Goal: Task Accomplishment & Management: Use online tool/utility

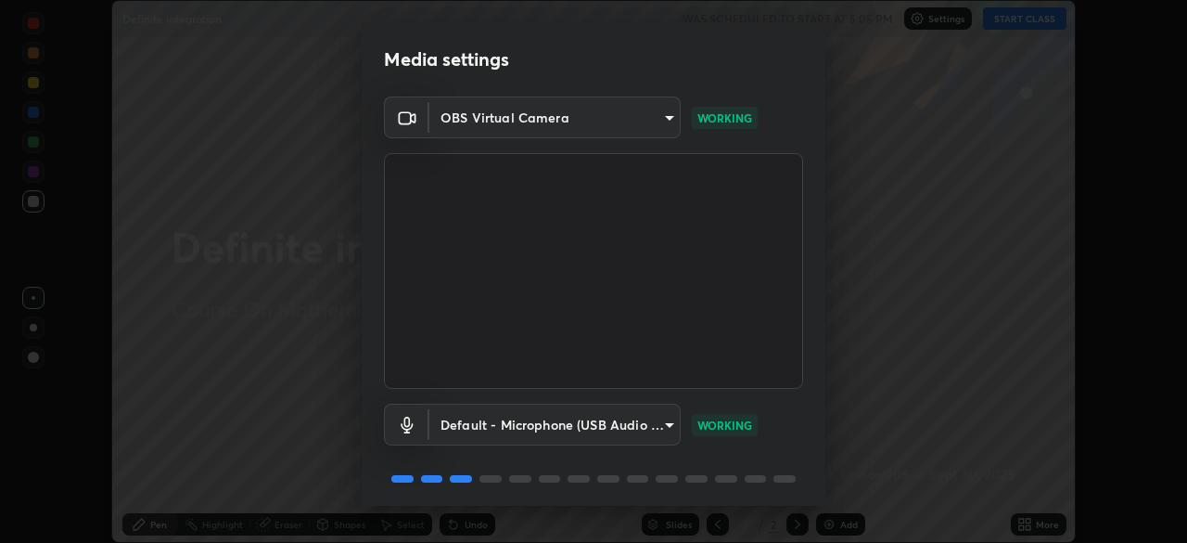
scroll to position [66, 0]
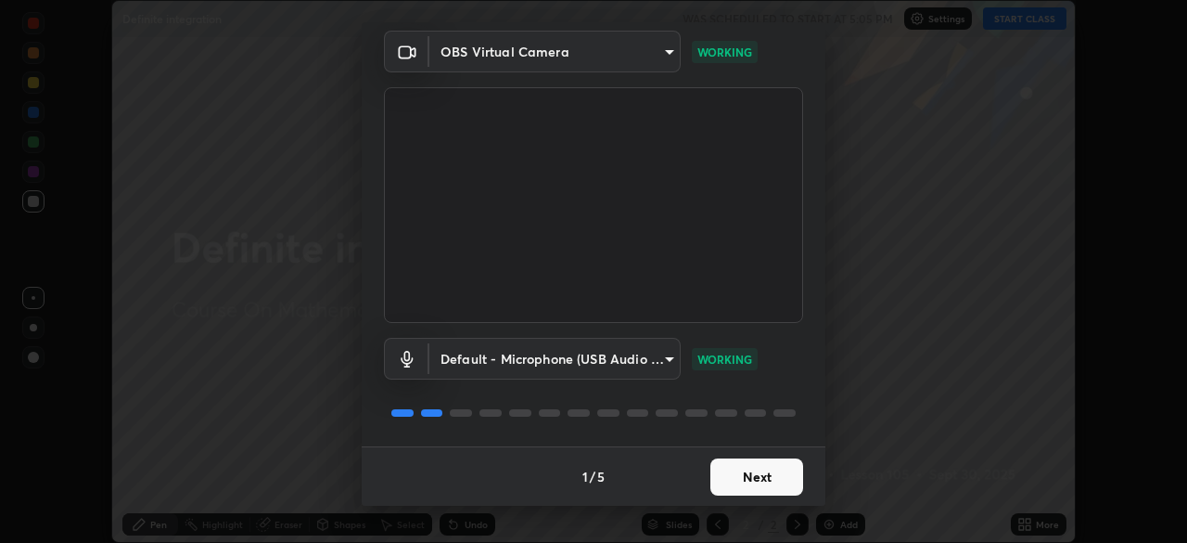
click at [743, 472] on button "Next" at bounding box center [756, 476] width 93 height 37
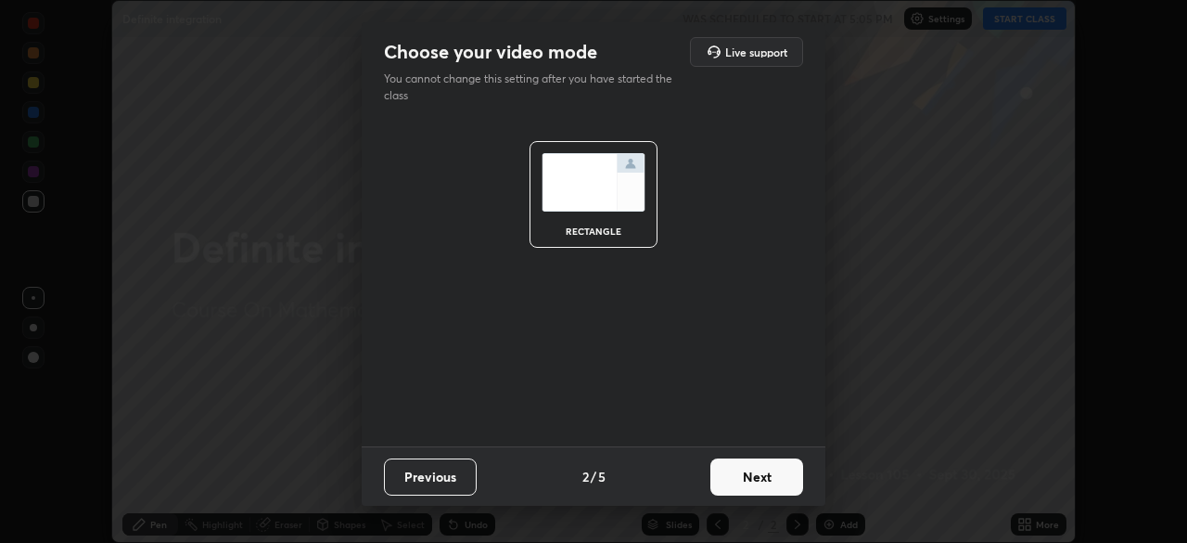
click at [739, 475] on button "Next" at bounding box center [756, 476] width 93 height 37
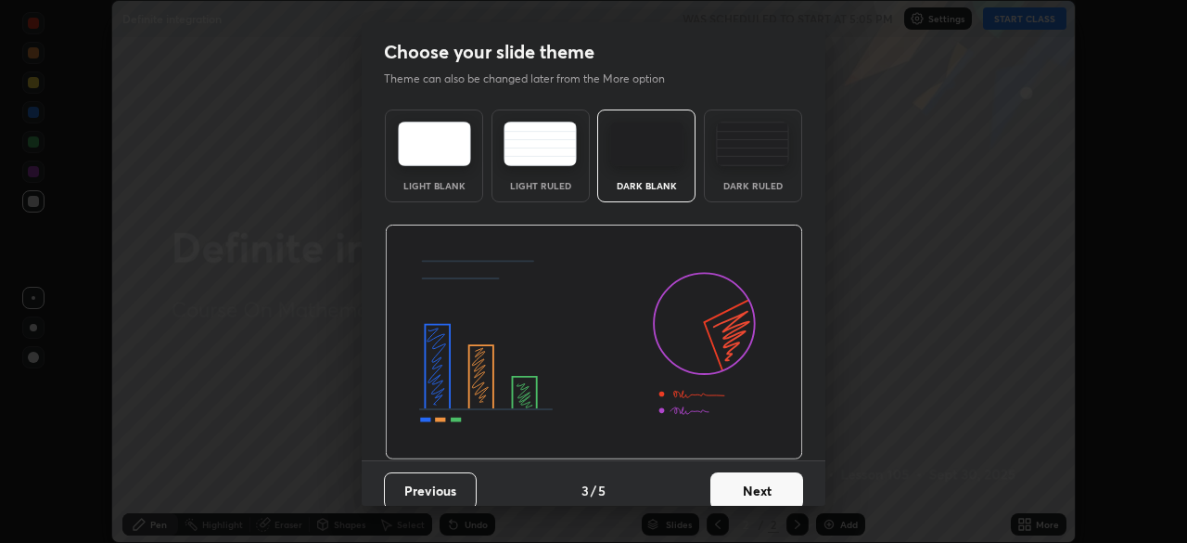
click at [742, 481] on button "Next" at bounding box center [756, 490] width 93 height 37
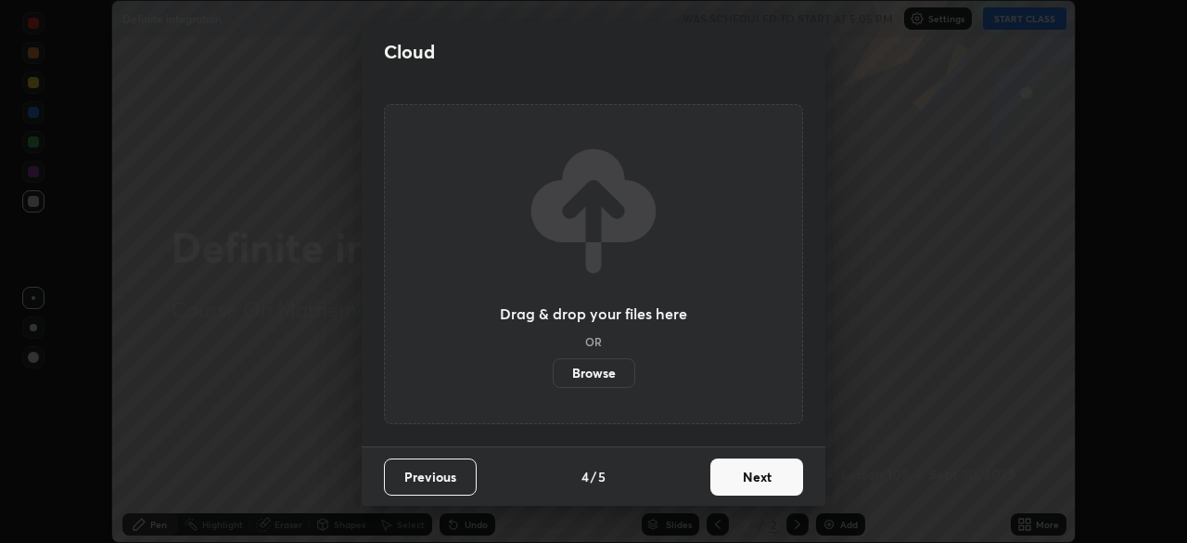
click at [742, 485] on button "Next" at bounding box center [756, 476] width 93 height 37
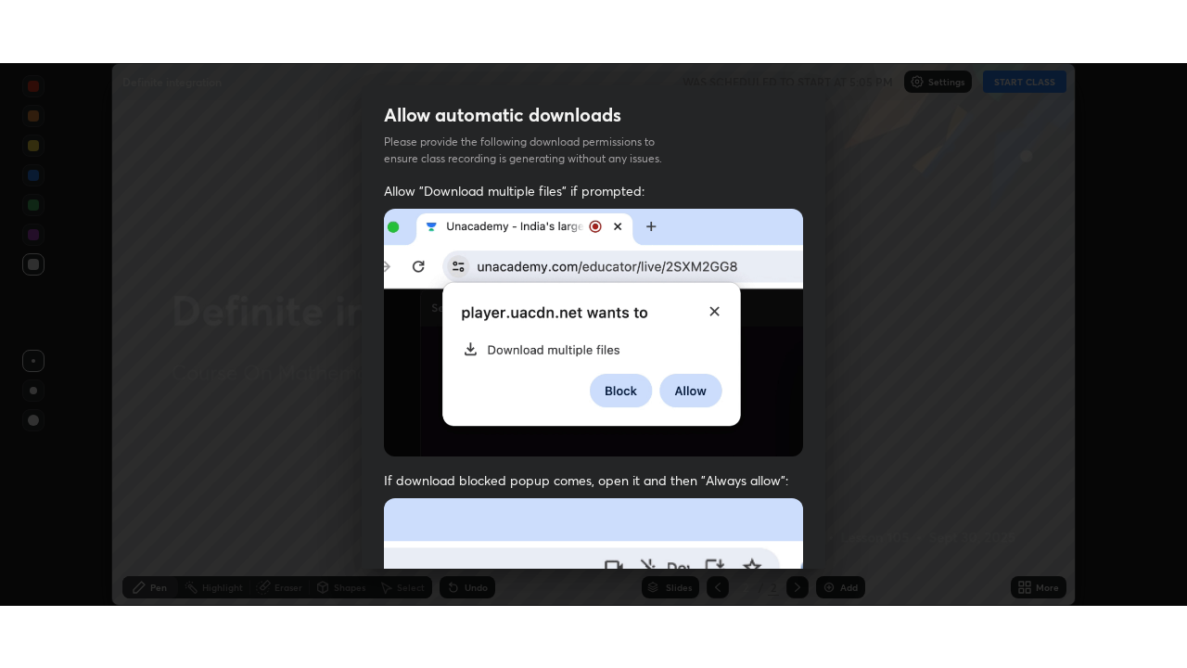
scroll to position [444, 0]
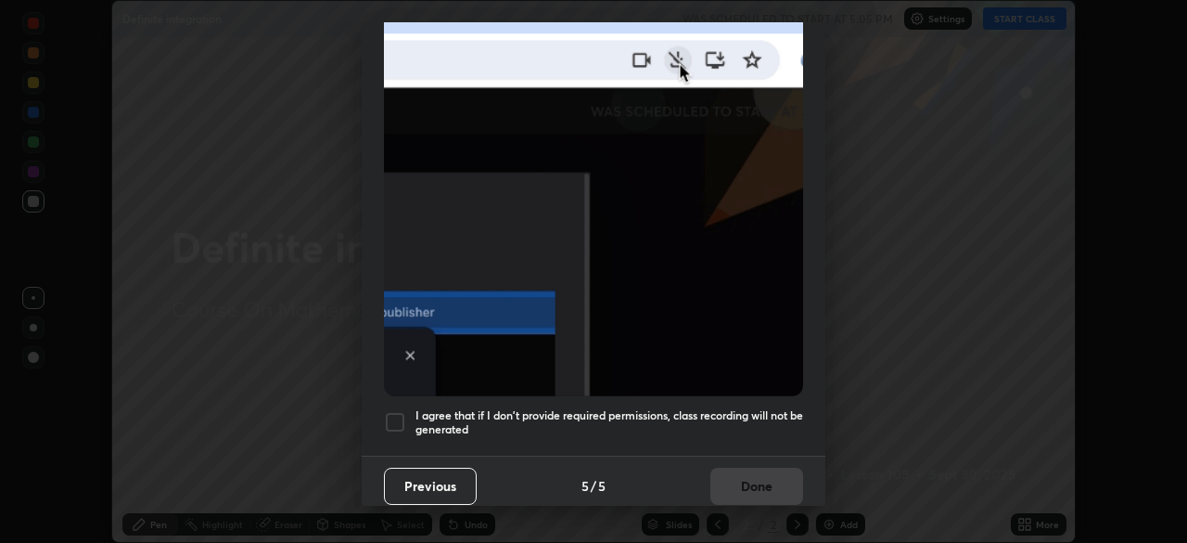
click at [398, 414] on div at bounding box center [395, 422] width 22 height 22
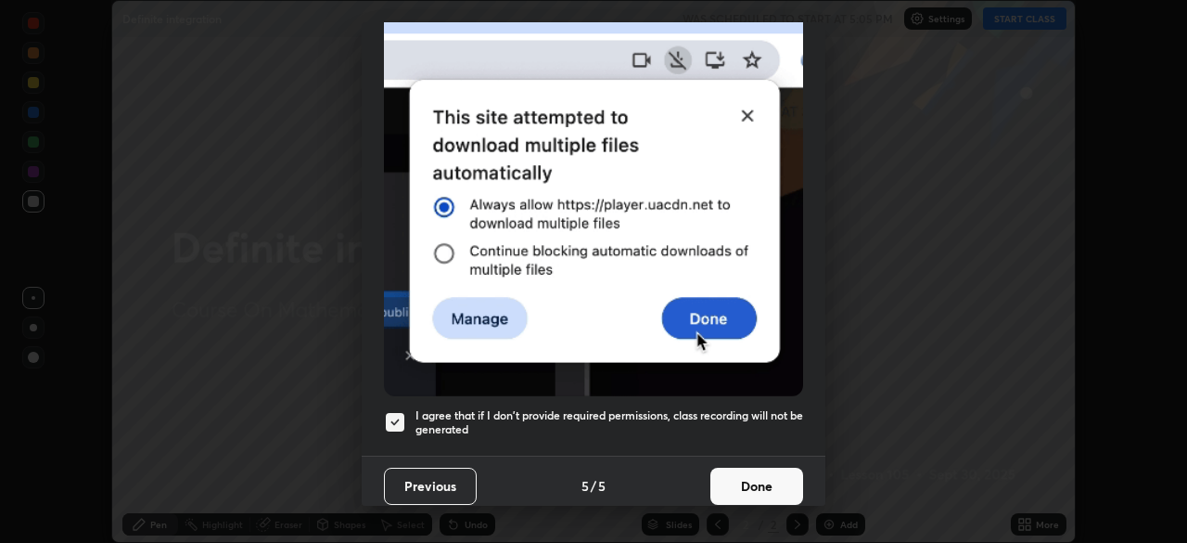
click at [760, 473] on button "Done" at bounding box center [756, 485] width 93 height 37
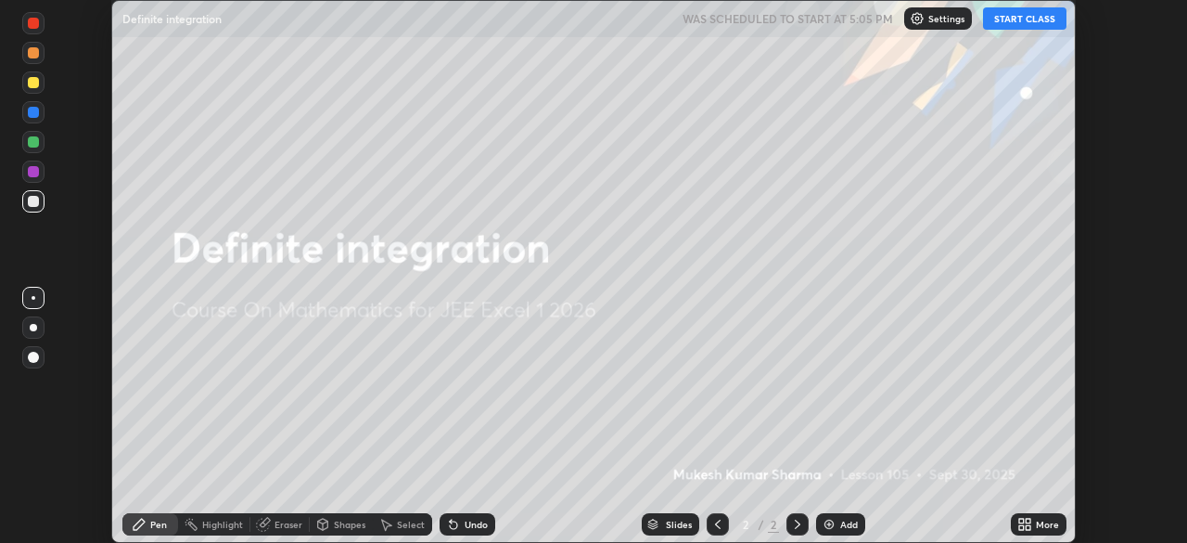
click at [1015, 20] on button "START CLASS" at bounding box center [1024, 18] width 83 height 22
click at [843, 528] on div "Add" at bounding box center [849, 523] width 18 height 9
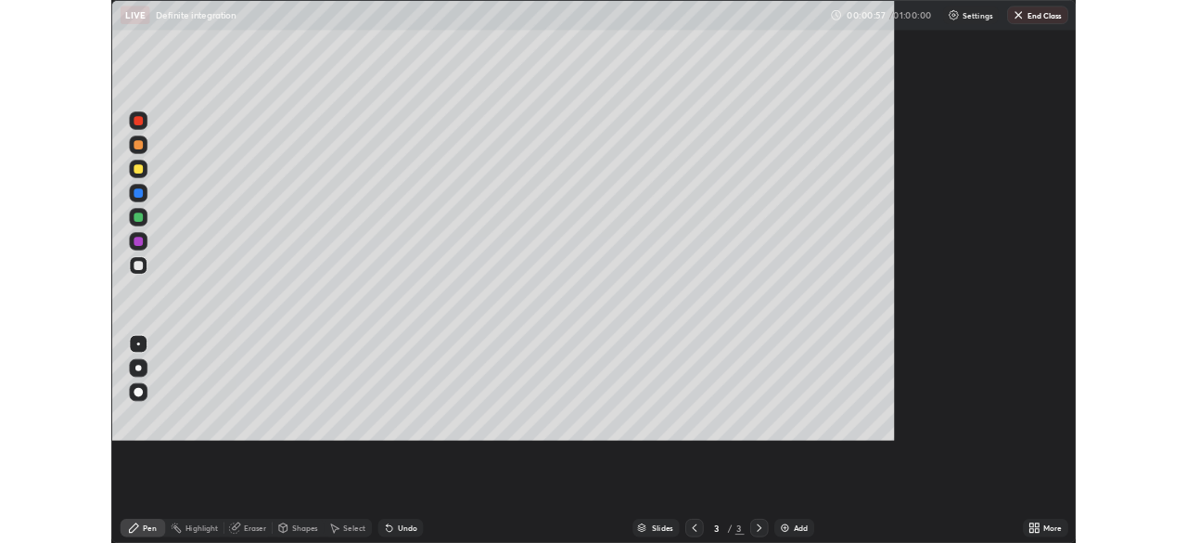
scroll to position [668, 1187]
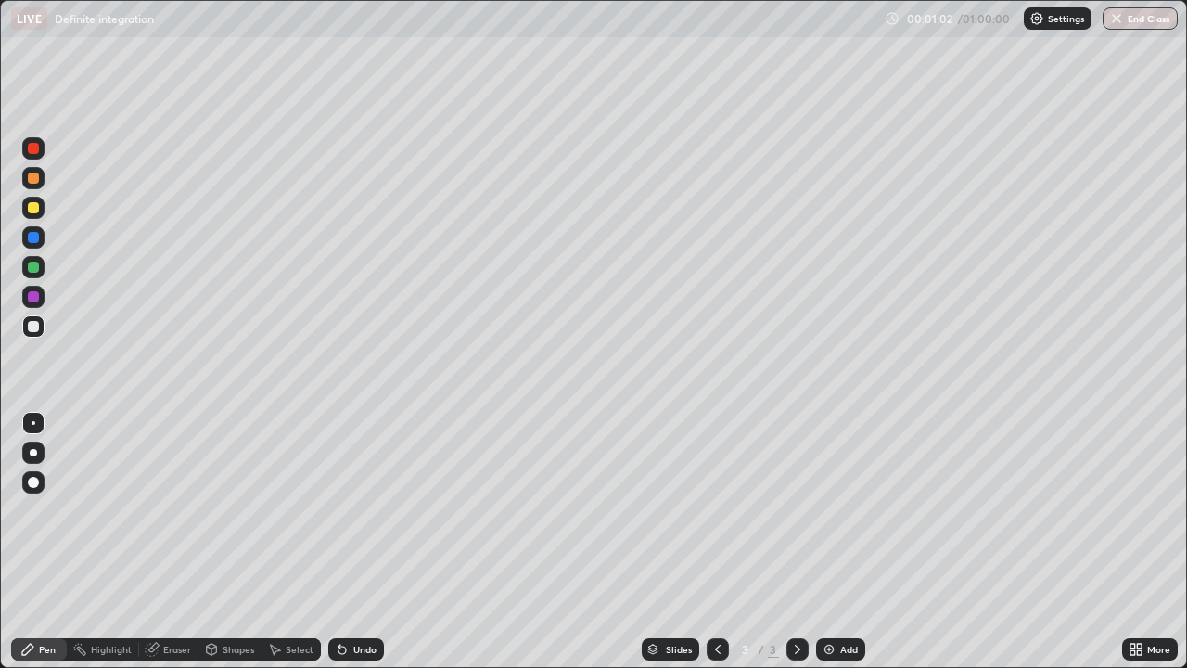
click at [32, 204] on div at bounding box center [33, 207] width 11 height 11
click at [33, 453] on div at bounding box center [33, 452] width 7 height 7
click at [57, 542] on div "Pen" at bounding box center [39, 649] width 56 height 22
click at [108, 542] on div "Highlight" at bounding box center [103, 649] width 72 height 37
click at [398, 542] on div "Slides 3 / 3 Add" at bounding box center [753, 649] width 738 height 37
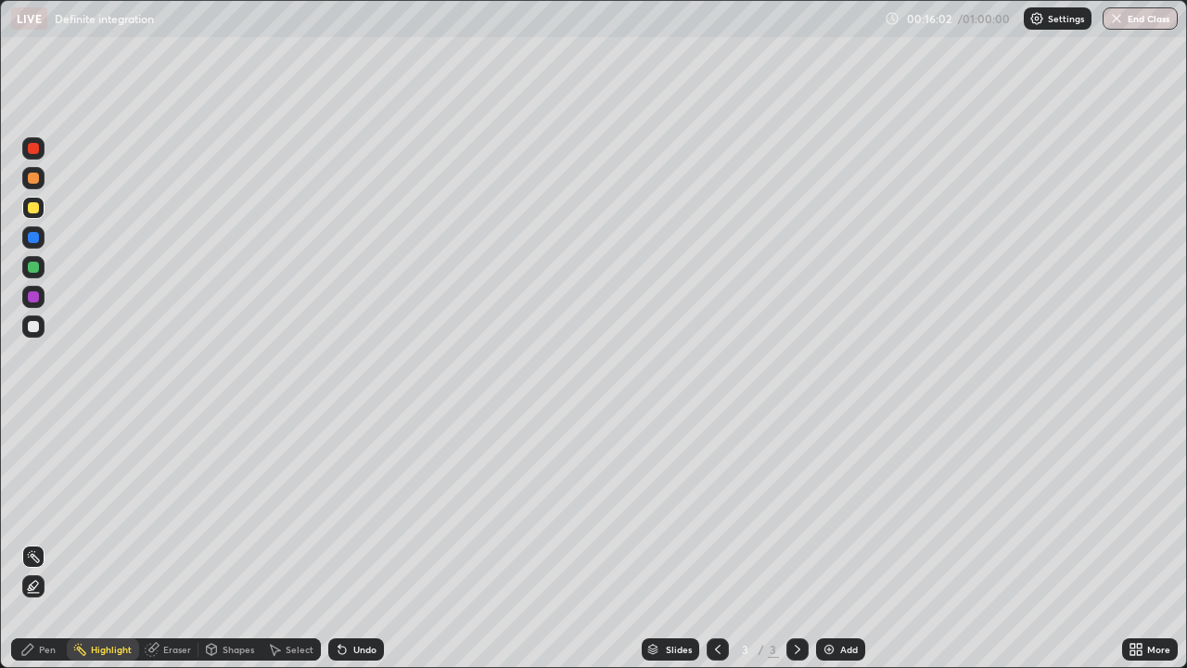
click at [377, 542] on div "Undo" at bounding box center [356, 649] width 56 height 22
click at [34, 212] on div at bounding box center [33, 207] width 11 height 11
click at [46, 542] on div "Pen" at bounding box center [47, 649] width 17 height 9
click at [36, 451] on div at bounding box center [33, 452] width 7 height 7
click at [841, 542] on div "Add" at bounding box center [840, 649] width 49 height 22
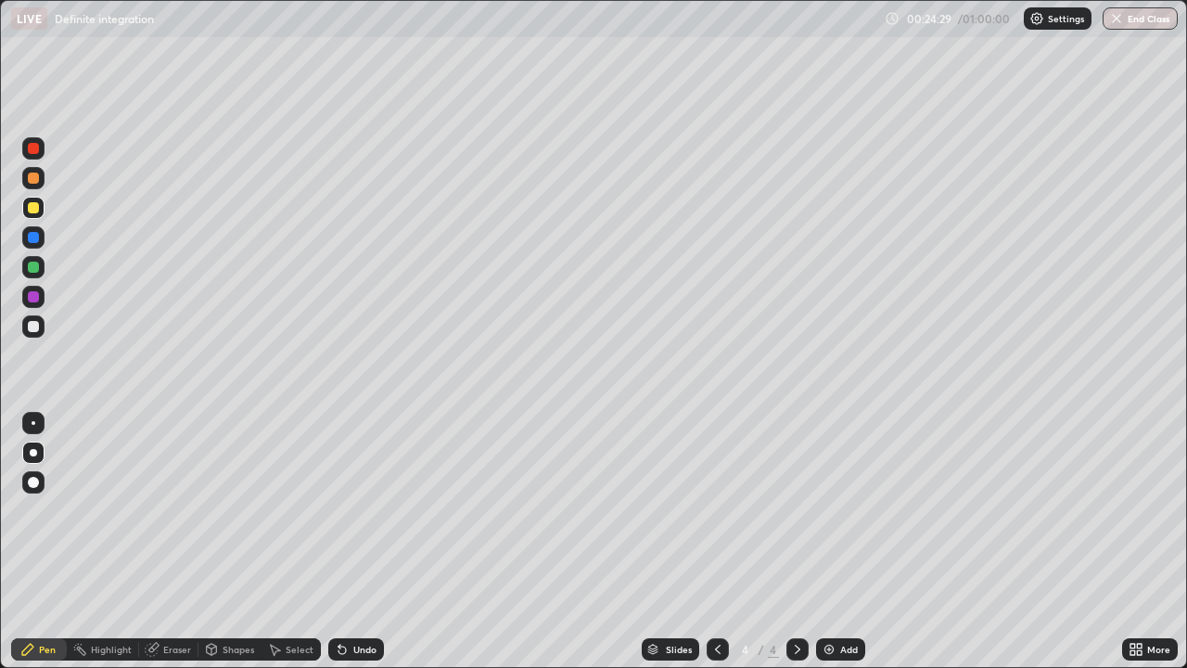
click at [358, 542] on div "Undo" at bounding box center [364, 649] width 23 height 9
click at [359, 542] on div "Undo" at bounding box center [364, 649] width 23 height 9
click at [360, 542] on div "Undo" at bounding box center [364, 649] width 23 height 9
click at [364, 542] on div "Undo" at bounding box center [364, 649] width 23 height 9
click at [840, 542] on div "Add" at bounding box center [840, 649] width 49 height 22
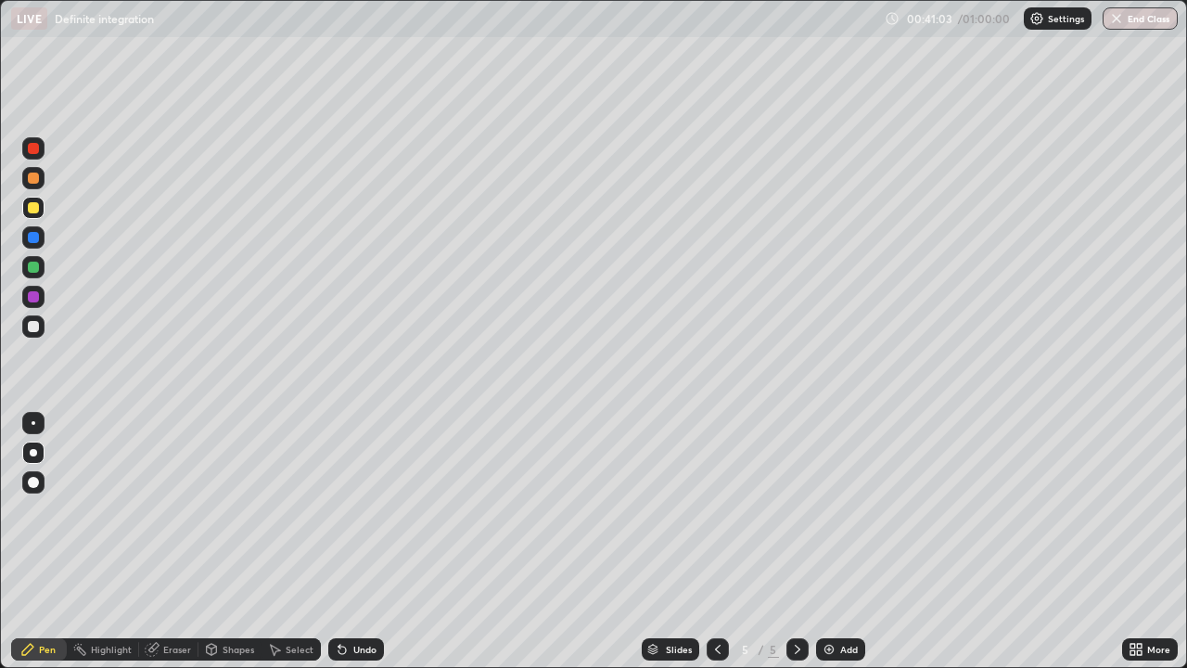
click at [840, 542] on div "Add" at bounding box center [849, 649] width 18 height 9
click at [177, 542] on div "Eraser" at bounding box center [177, 649] width 28 height 9
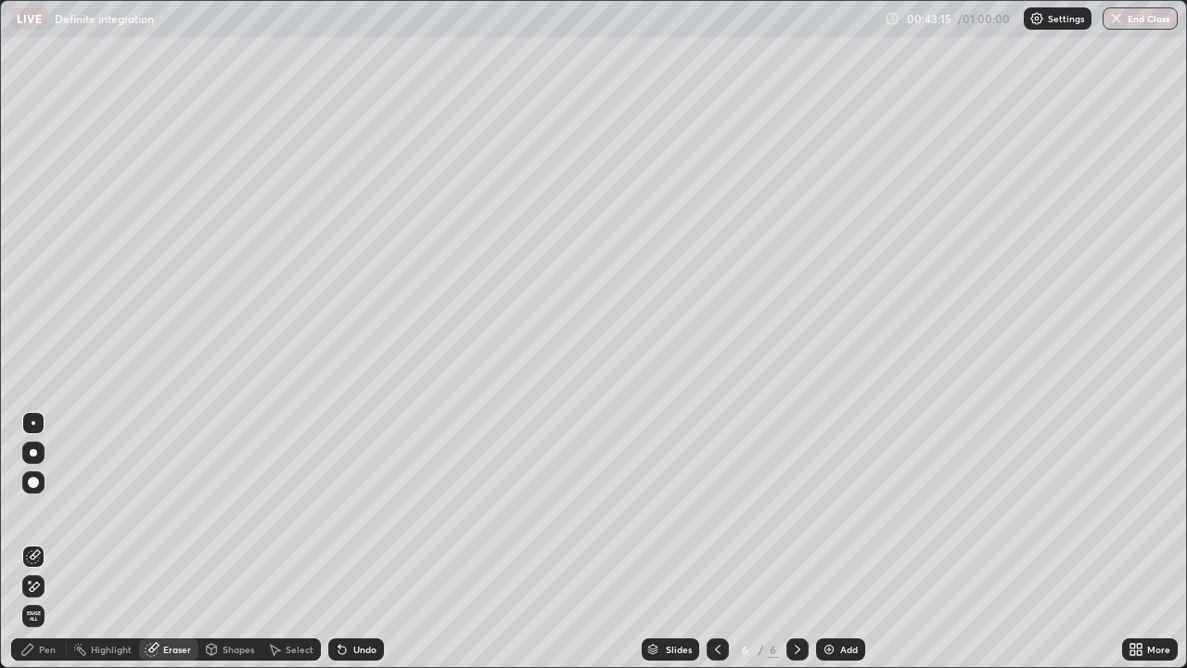
click at [57, 542] on div "Pen" at bounding box center [39, 649] width 56 height 22
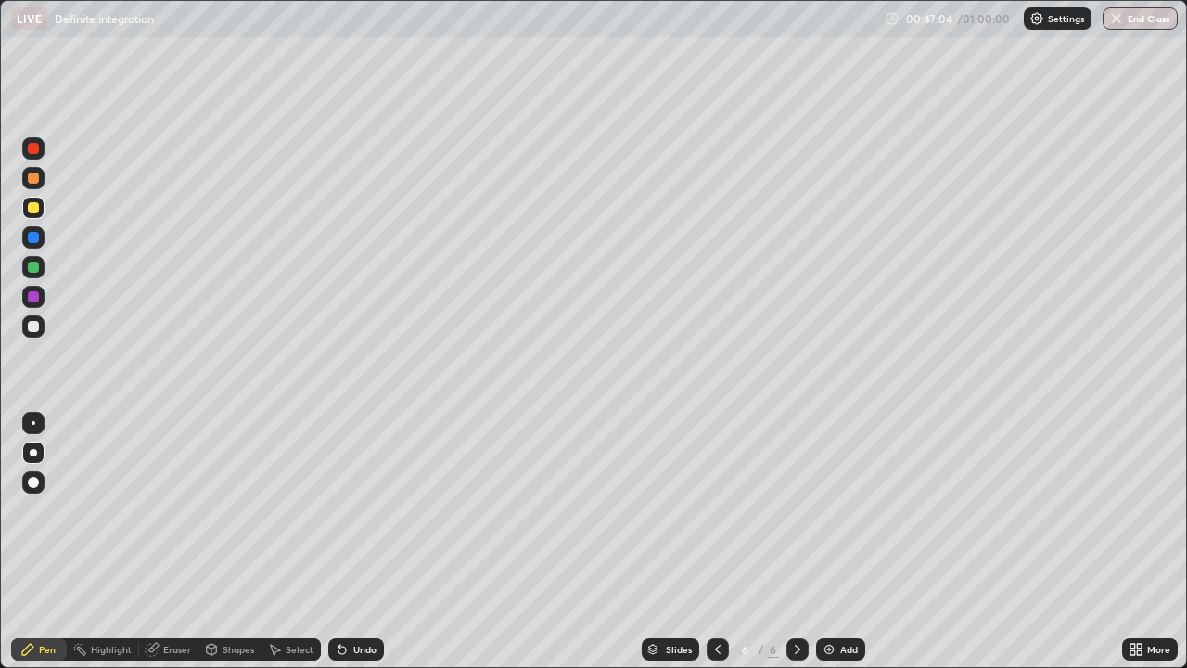
click at [354, 542] on div "Undo" at bounding box center [356, 649] width 56 height 22
click at [351, 542] on div "Undo" at bounding box center [356, 649] width 56 height 22
click at [350, 542] on div "Undo" at bounding box center [356, 649] width 56 height 22
click at [349, 542] on div "Undo" at bounding box center [356, 649] width 56 height 22
click at [350, 542] on div "Undo" at bounding box center [356, 649] width 56 height 22
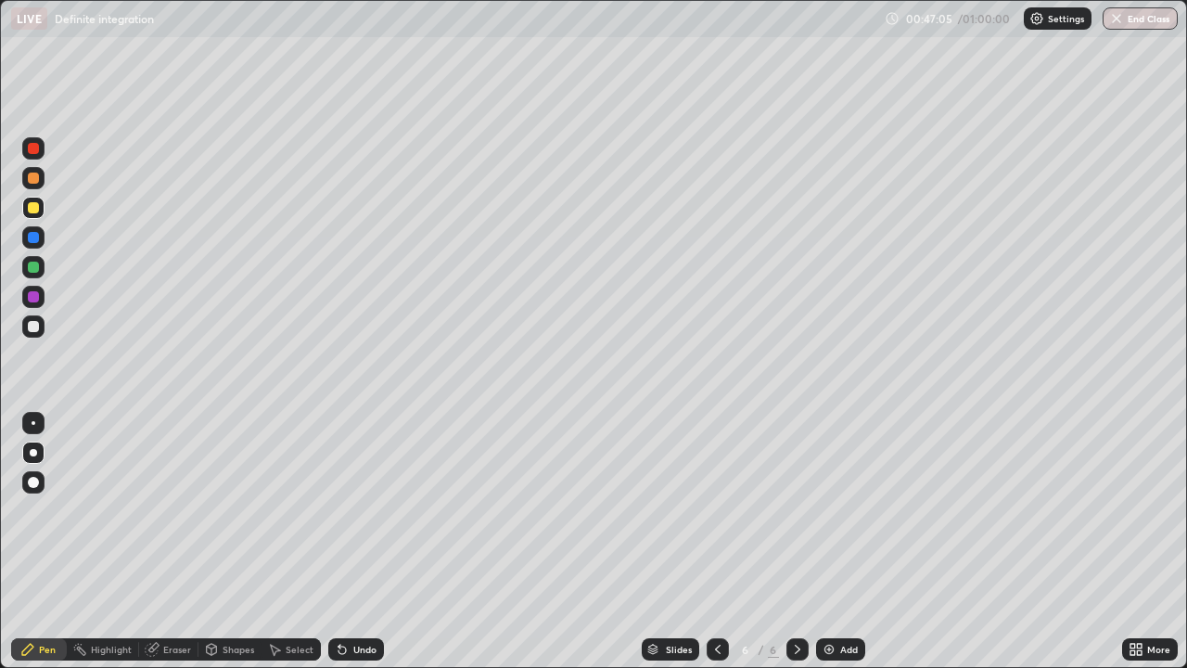
click at [351, 542] on div "Undo" at bounding box center [356, 649] width 56 height 22
click at [353, 542] on div "Undo" at bounding box center [356, 649] width 56 height 22
click at [354, 542] on div "Undo" at bounding box center [356, 649] width 56 height 22
click at [367, 542] on div "Undo" at bounding box center [356, 649] width 56 height 22
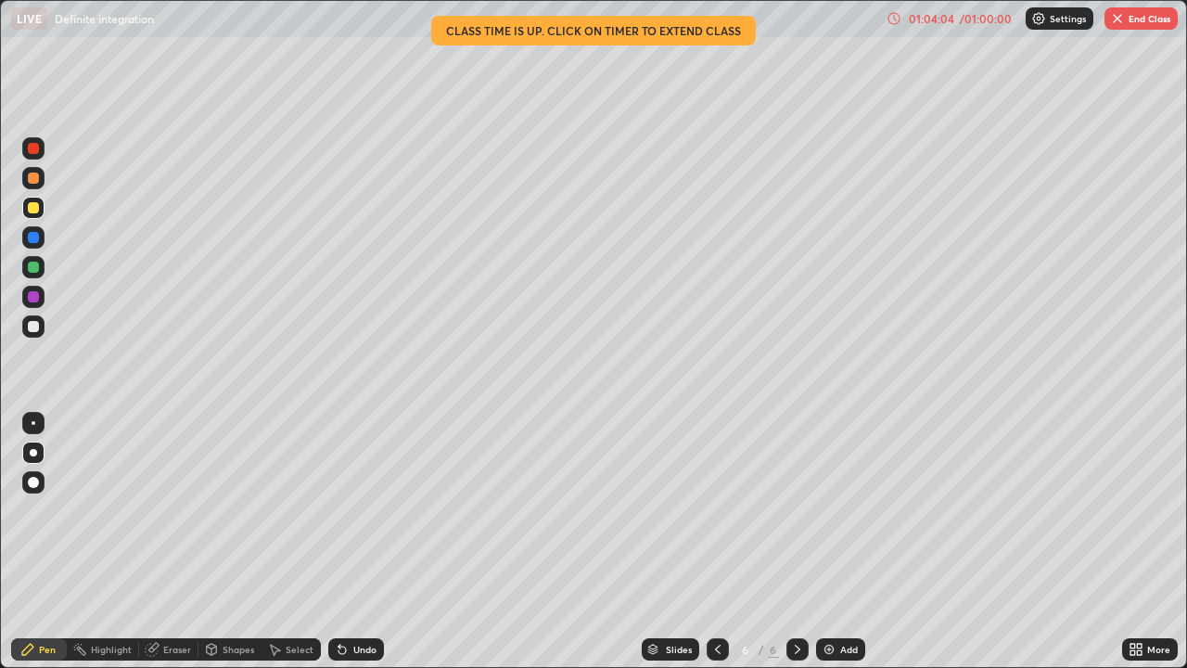
click at [1142, 26] on button "End Class" at bounding box center [1140, 18] width 73 height 22
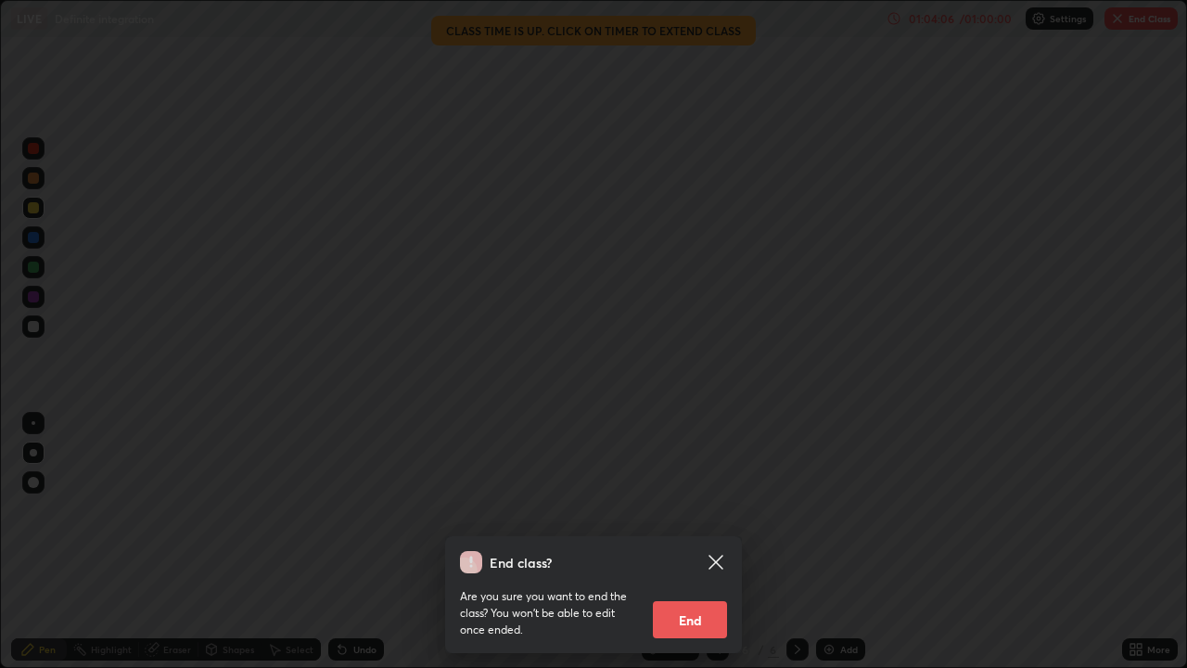
click at [696, 542] on button "End" at bounding box center [690, 619] width 74 height 37
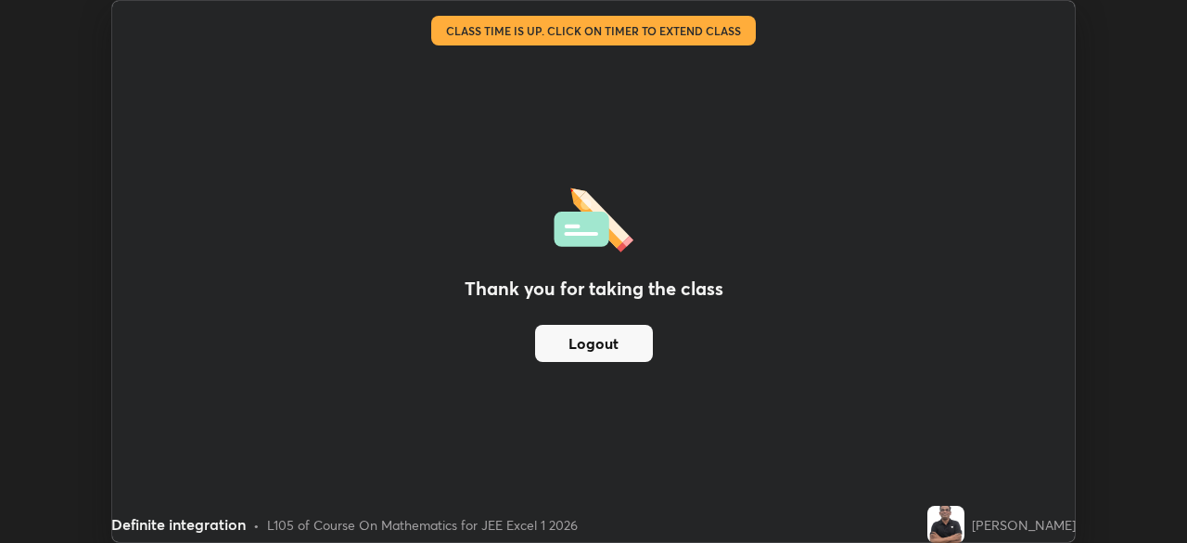
scroll to position [92194, 91549]
